Goal: Communication & Community: Participate in discussion

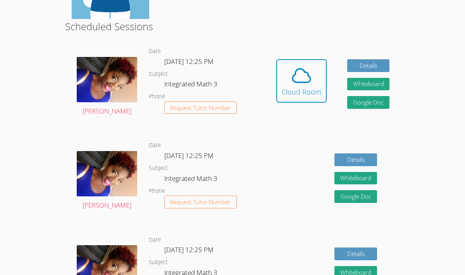
scroll to position [134, 0]
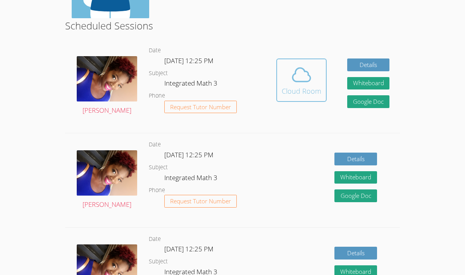
click at [313, 91] on div "Cloud Room" at bounding box center [302, 91] width 40 height 11
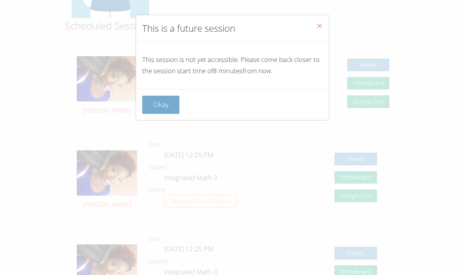
click at [148, 111] on button "Okay" at bounding box center [160, 105] width 37 height 18
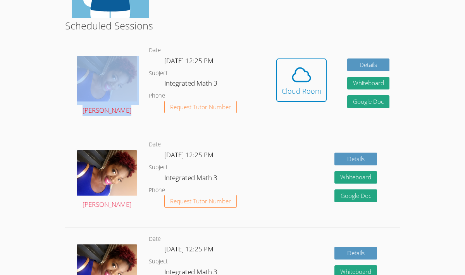
drag, startPoint x: 148, startPoint y: 111, endPoint x: 127, endPoint y: 99, distance: 24.1
click at [127, 99] on div "[PERSON_NAME]" at bounding box center [107, 86] width 84 height 94
click at [291, 85] on icon at bounding box center [302, 75] width 22 height 22
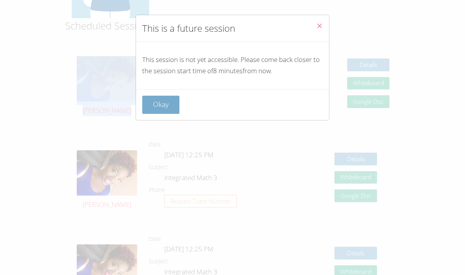
click at [170, 106] on button "Okay" at bounding box center [160, 105] width 37 height 18
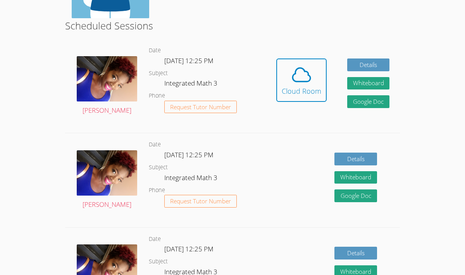
click at [119, 121] on div "[PERSON_NAME]" at bounding box center [107, 86] width 84 height 94
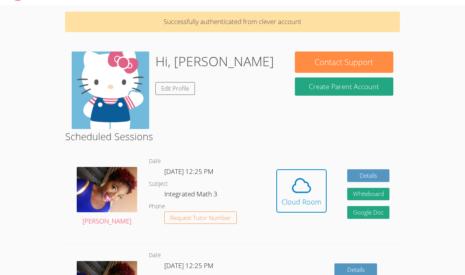
scroll to position [0, 0]
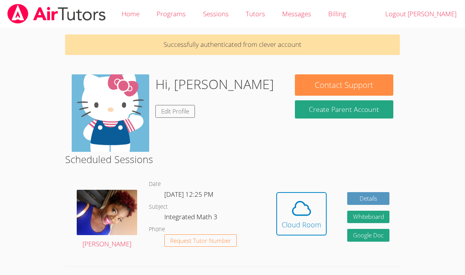
click at [326, 214] on div "Hidden Cloud Room Details Whiteboard Hidden Google Doc" at bounding box center [333, 220] width 134 height 94
click at [324, 213] on button "Cloud Room" at bounding box center [301, 213] width 50 height 43
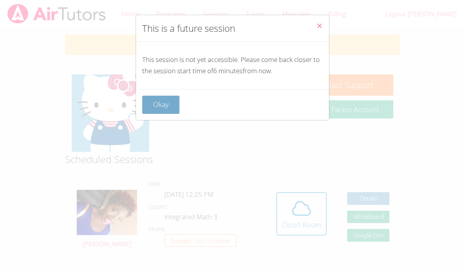
click at [157, 105] on button "Okay" at bounding box center [160, 105] width 37 height 18
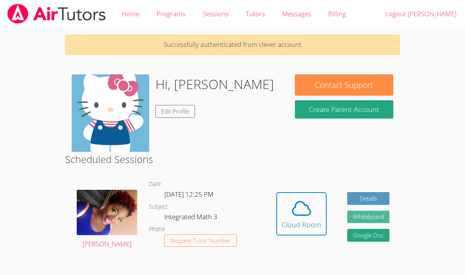
click at [361, 221] on button "Whiteboard" at bounding box center [368, 217] width 43 height 13
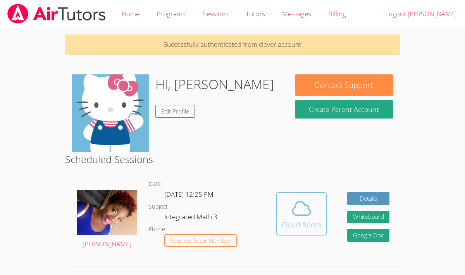
click at [289, 220] on div "Cloud Room" at bounding box center [302, 224] width 40 height 11
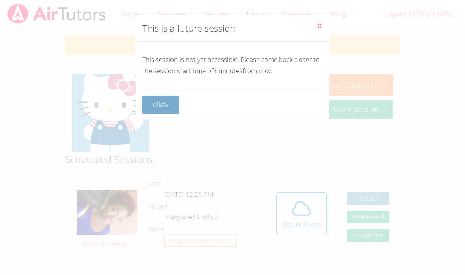
click at [162, 108] on button "Okay" at bounding box center [160, 105] width 37 height 18
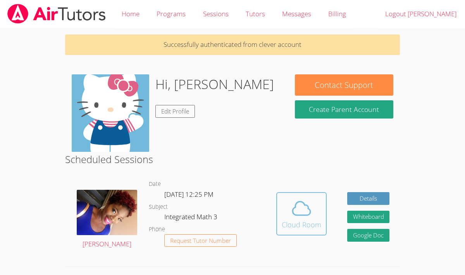
click at [312, 217] on icon at bounding box center [302, 209] width 22 height 22
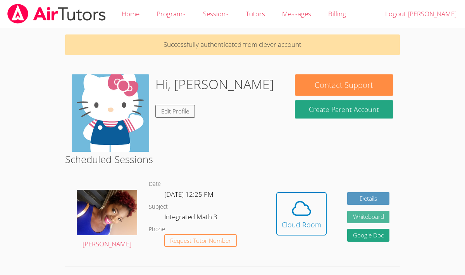
click at [359, 215] on button "Whiteboard" at bounding box center [368, 217] width 43 height 13
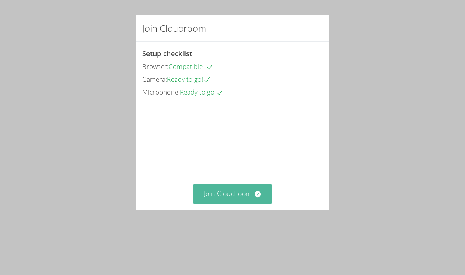
click at [221, 204] on button "Join Cloudroom" at bounding box center [232, 194] width 79 height 19
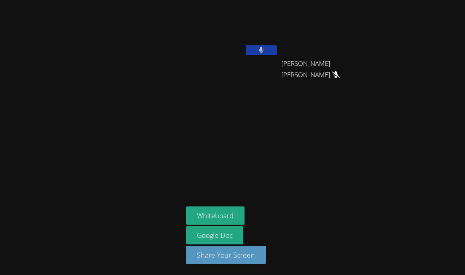
click at [262, 52] on icon at bounding box center [261, 50] width 5 height 7
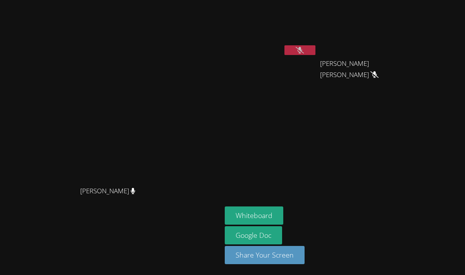
click at [316, 49] on button at bounding box center [300, 50] width 31 height 10
click at [304, 51] on icon at bounding box center [300, 50] width 8 height 7
click at [302, 51] on icon at bounding box center [300, 50] width 5 height 7
